Goal: Information Seeking & Learning: Understand process/instructions

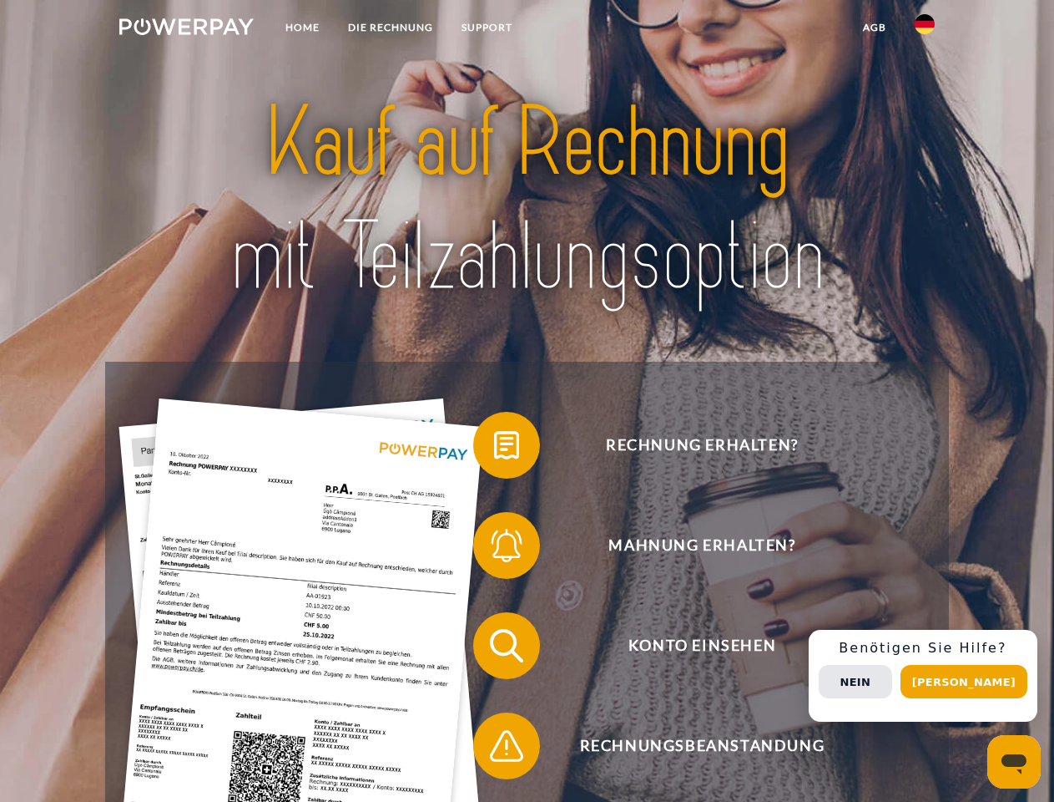
click at [186, 29] on img at bounding box center [186, 26] width 134 height 17
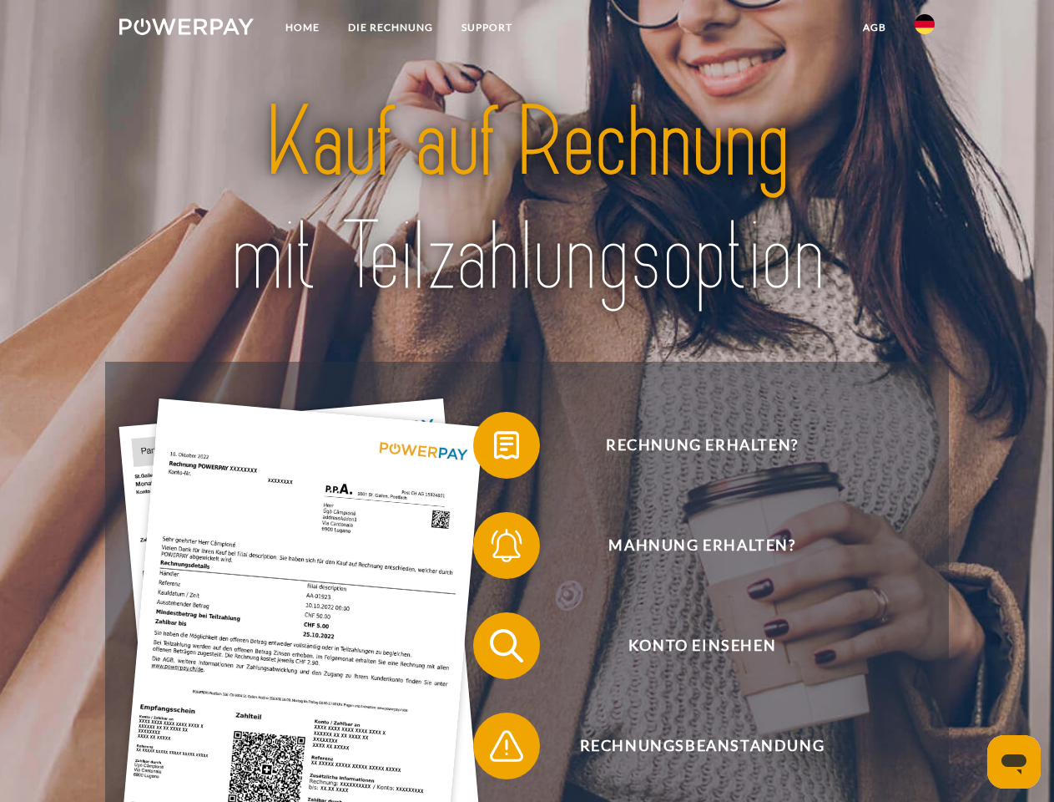
click at [925, 29] on img at bounding box center [925, 24] width 20 height 20
click at [874, 28] on link "agb" at bounding box center [875, 28] width 52 height 30
click at [494, 448] on span at bounding box center [481, 444] width 83 height 83
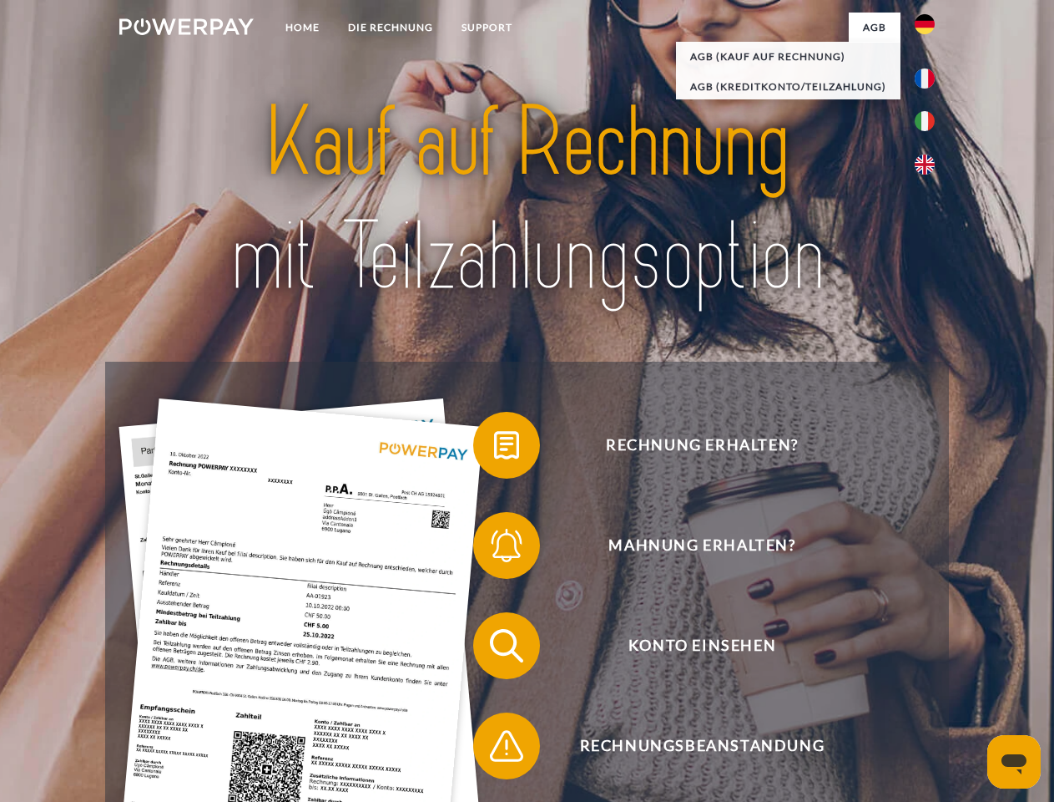
click at [494, 549] on span at bounding box center [481, 544] width 83 height 83
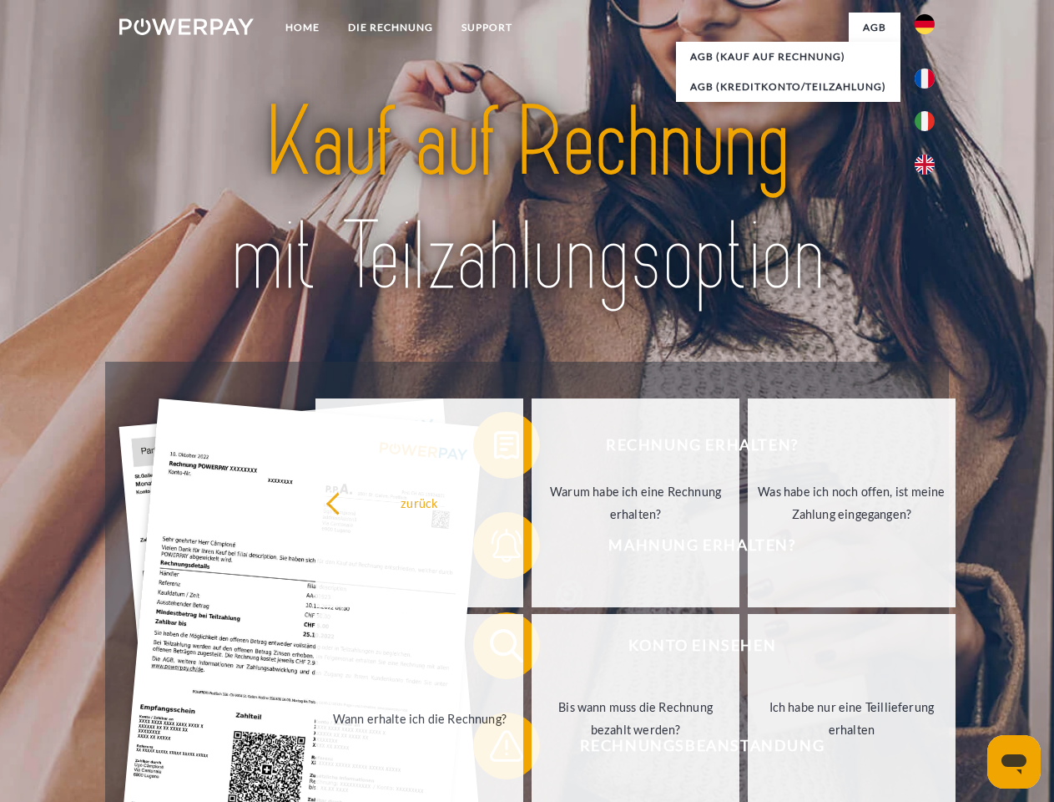
click at [532, 649] on link "Bis wann muss die Rechnung bezahlt werden?" at bounding box center [636, 718] width 208 height 209
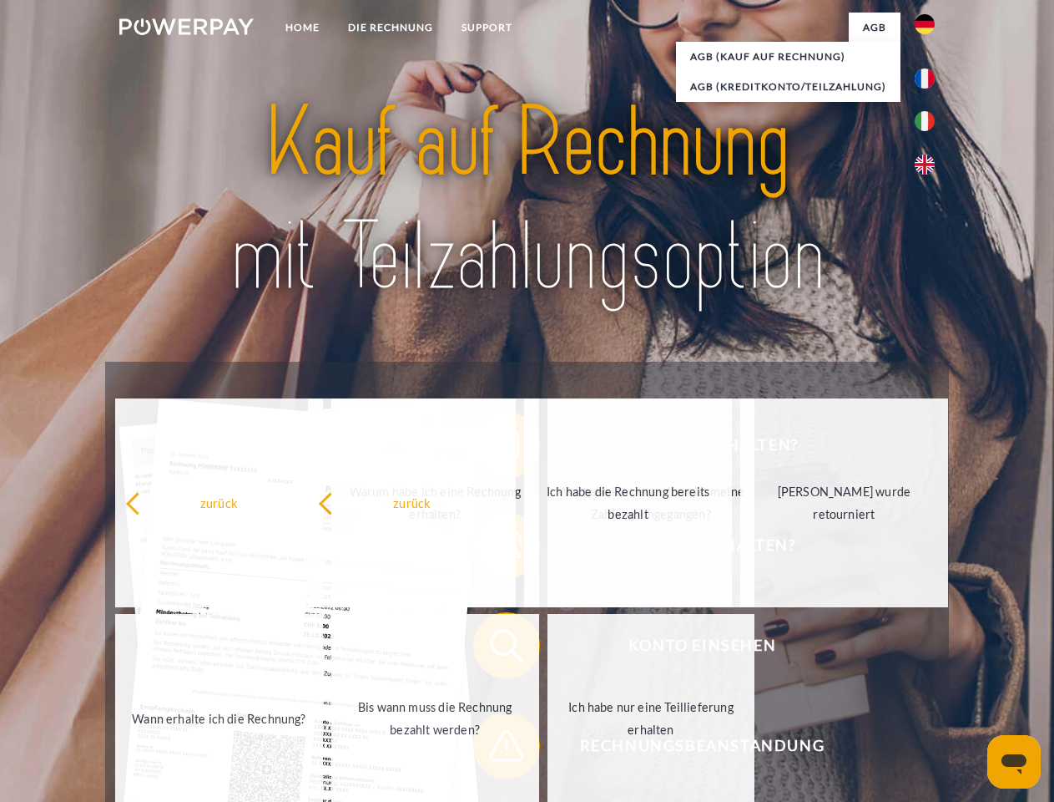
click at [494, 749] on span at bounding box center [481, 745] width 83 height 83
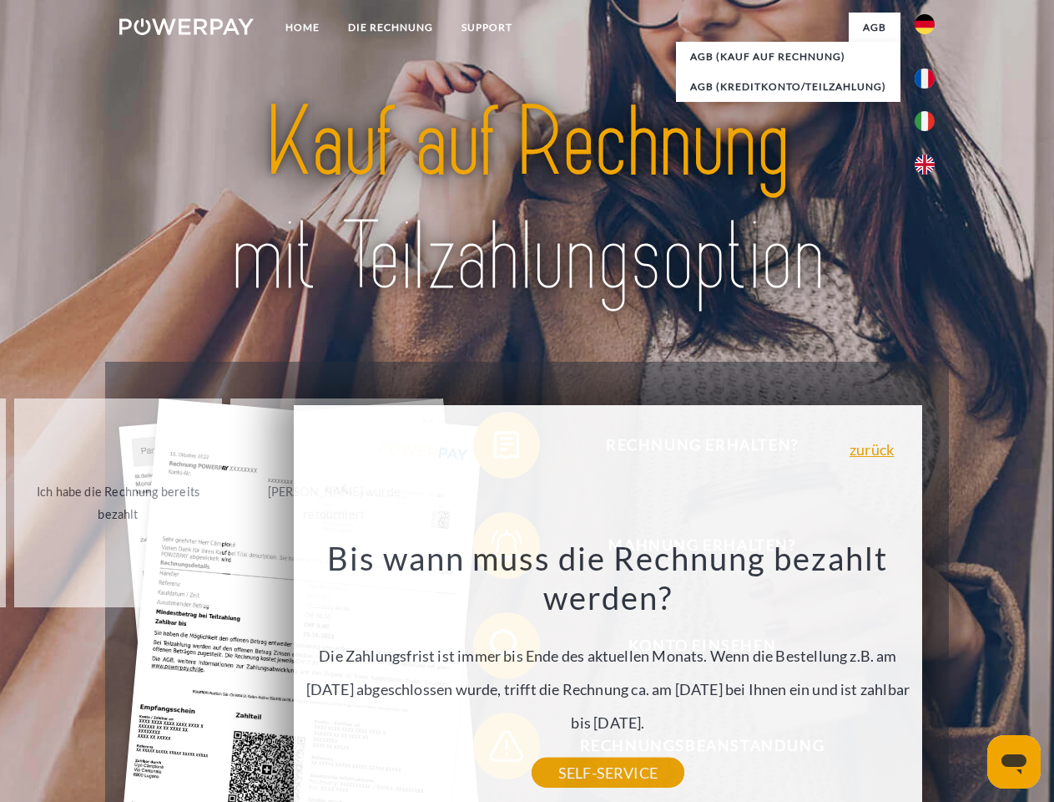
click at [929, 675] on div "Rechnung erhalten? Mahnung erhalten? Konto einsehen" at bounding box center [526, 696] width 843 height 668
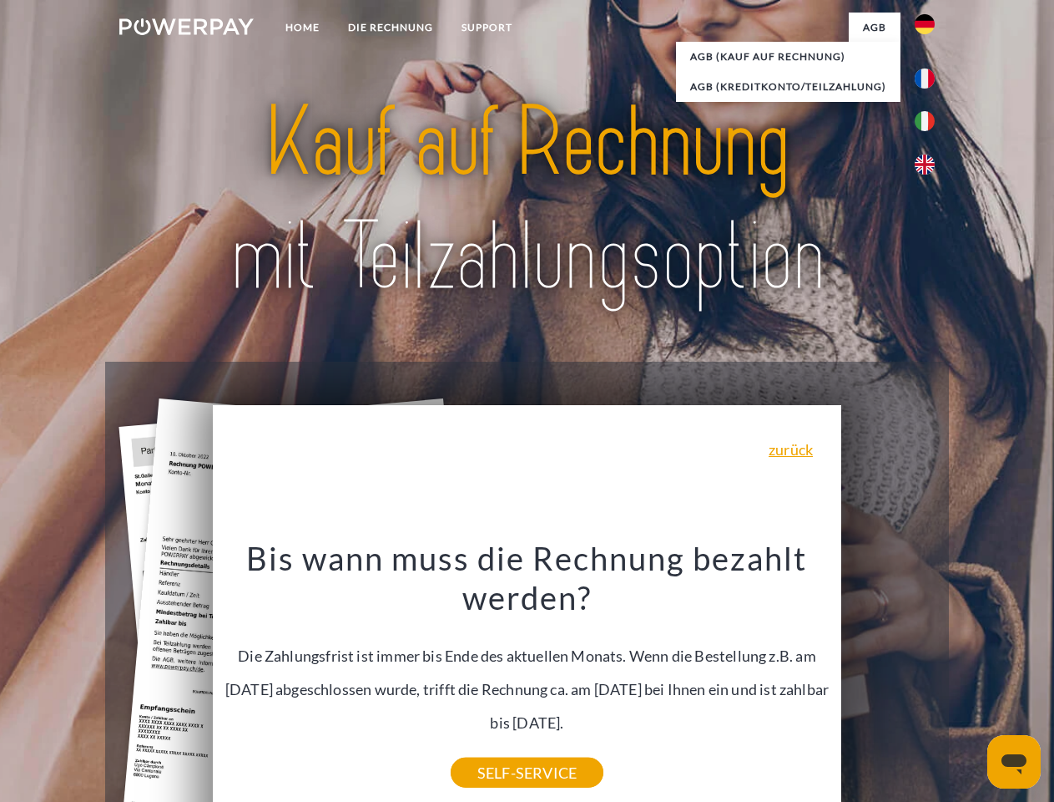
click at [888, 679] on span "Konto einsehen" at bounding box center [702, 645] width 409 height 67
click at [970, 681] on header "Home DIE RECHNUNG SUPPORT" at bounding box center [527, 576] width 1054 height 1153
